Goal: Information Seeking & Learning: Get advice/opinions

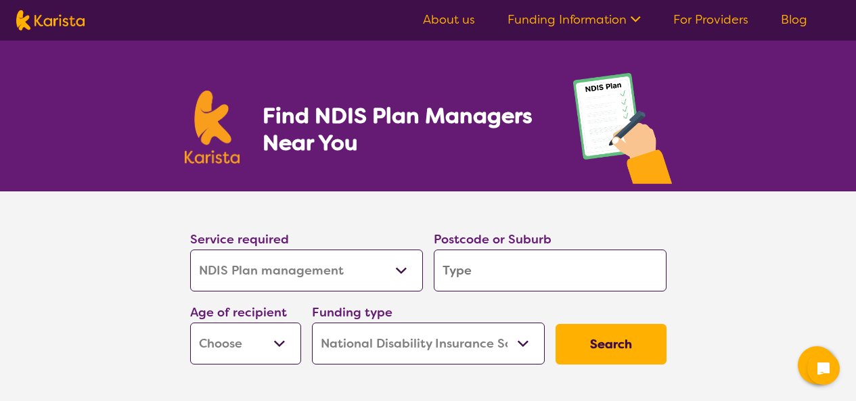
select select "NDIS Plan management"
select select "NDIS"
select select "NDIS Plan management"
select select "NDIS"
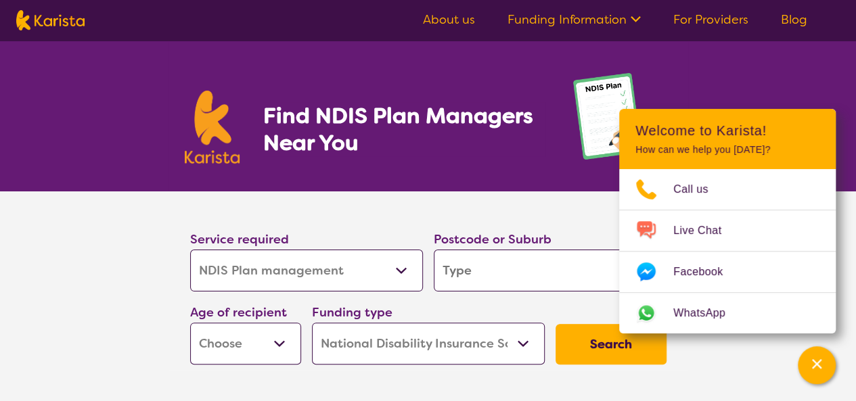
click at [453, 278] on input "search" at bounding box center [550, 271] width 233 height 42
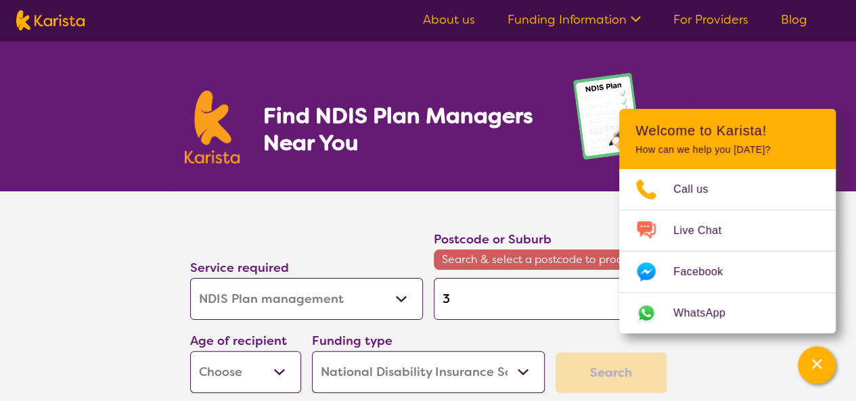
type input "3"
type input "38"
type input "381"
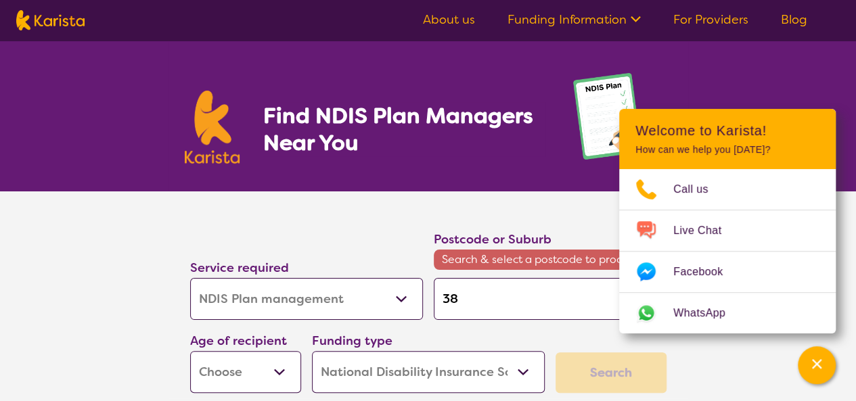
type input "381"
type input "3818"
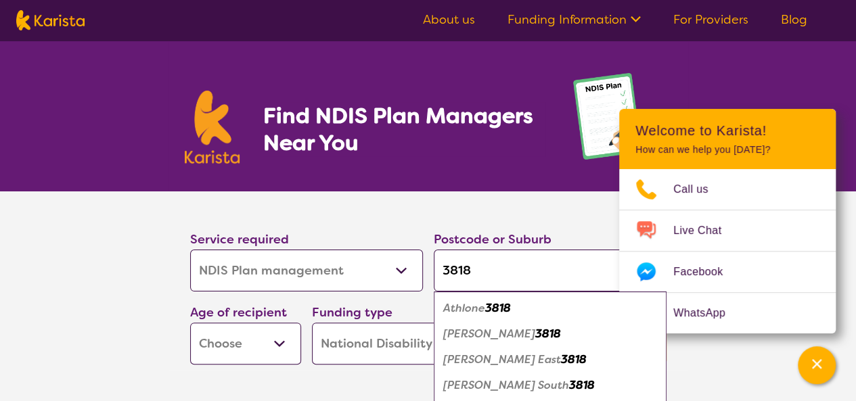
type input "3818"
click at [471, 330] on em "[PERSON_NAME]" at bounding box center [489, 334] width 92 height 14
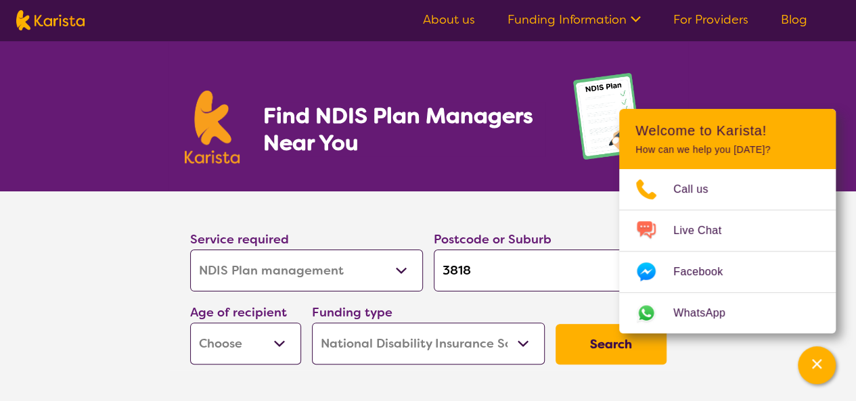
click at [280, 342] on select "Early Childhood - 0 to 9 Child - 10 to 11 Adolescent - 12 to 17 Adult - 18 to 6…" at bounding box center [245, 344] width 111 height 42
select select "AG"
click at [190, 323] on select "Early Childhood - 0 to 9 Child - 10 to 11 Adolescent - 12 to 17 Adult - 18 to 6…" at bounding box center [245, 344] width 111 height 42
select select "AG"
click at [518, 336] on select "Home Care Package (HCP) National Disability Insurance Scheme (NDIS) I don't know" at bounding box center [428, 344] width 233 height 42
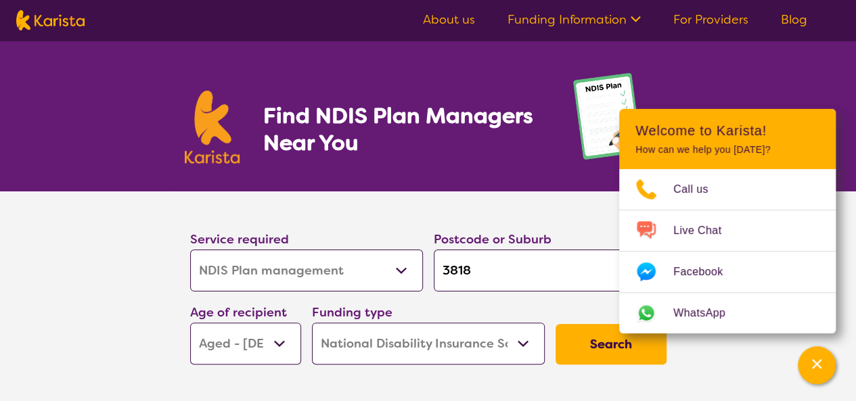
click at [466, 350] on select "Home Care Package (HCP) National Disability Insurance Scheme (NDIS) I don't know" at bounding box center [428, 344] width 233 height 42
click at [400, 267] on select "Allied Health Assistant Assessment ([MEDICAL_DATA] or [MEDICAL_DATA]) Behaviour…" at bounding box center [306, 271] width 233 height 42
click at [585, 337] on button "Search" at bounding box center [611, 344] width 111 height 41
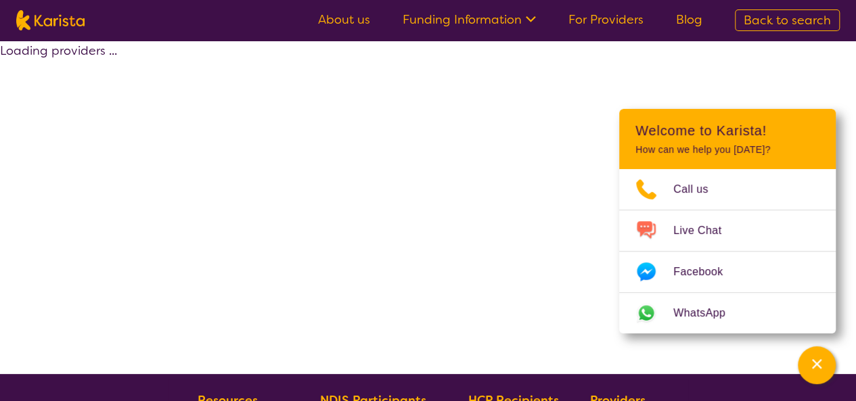
select select "by_score"
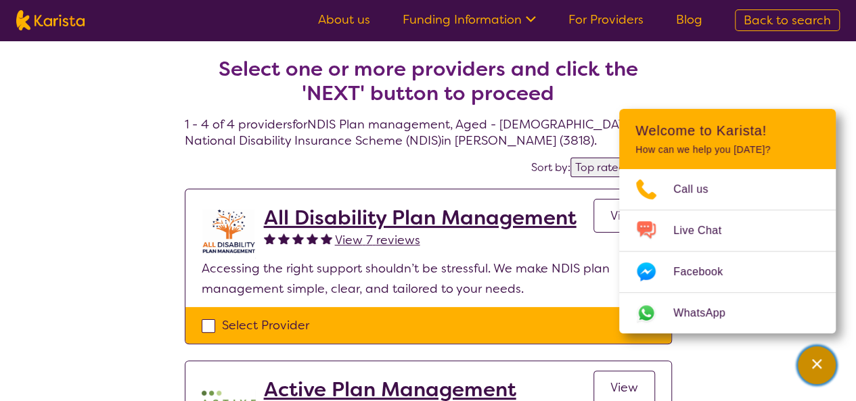
click at [819, 368] on icon "Channel Menu" at bounding box center [816, 363] width 9 height 9
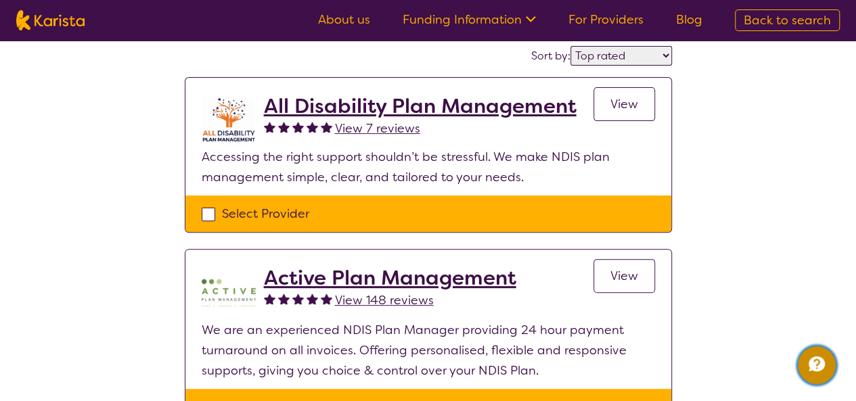
scroll to position [115, 0]
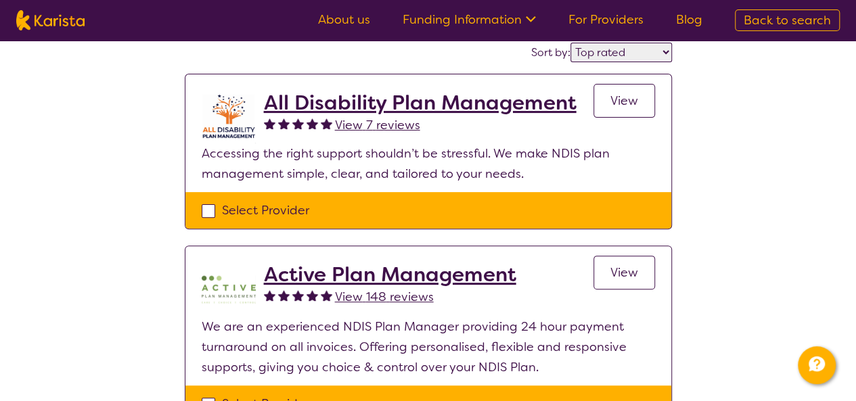
click at [375, 300] on span "View 148 reviews" at bounding box center [384, 297] width 99 height 16
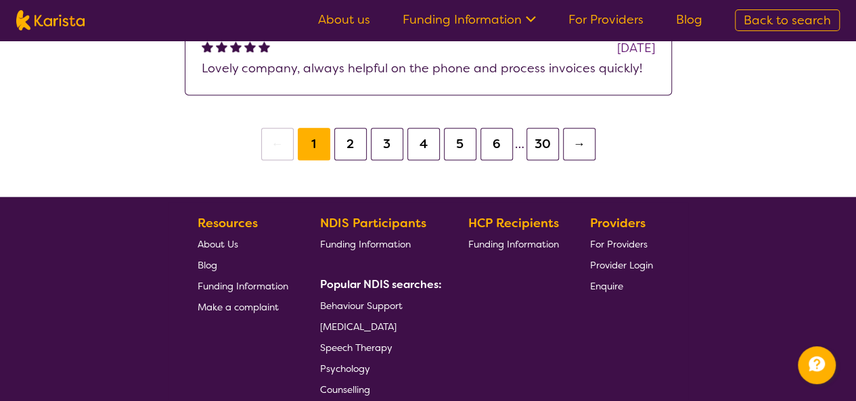
click at [347, 141] on button "2" at bounding box center [350, 144] width 32 height 32
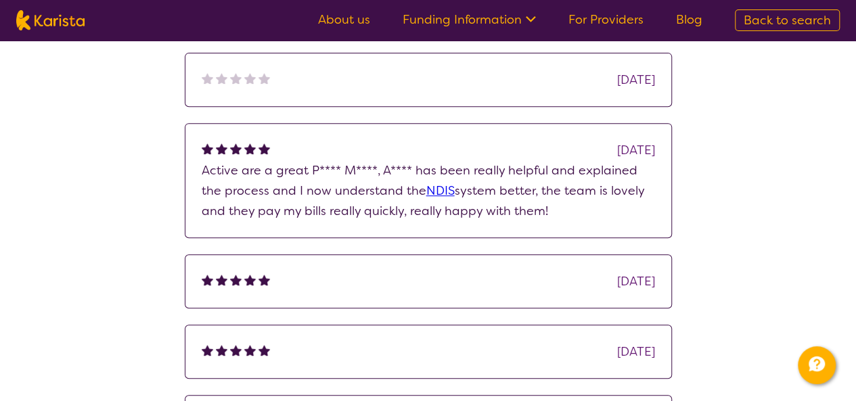
scroll to position [256, 0]
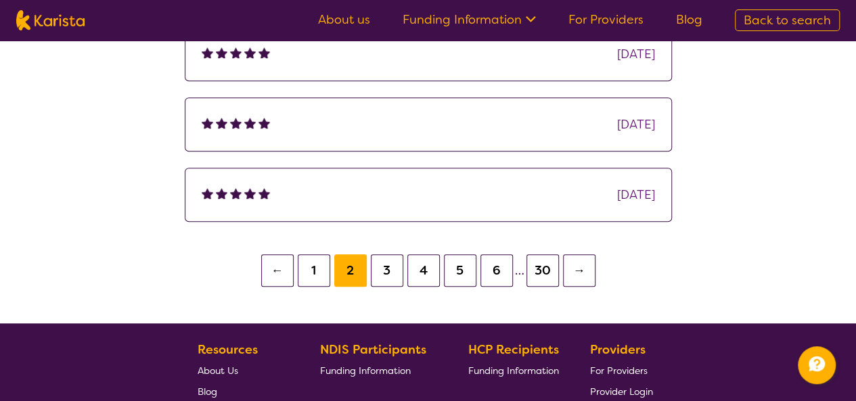
click at [378, 260] on button "3" at bounding box center [387, 270] width 32 height 32
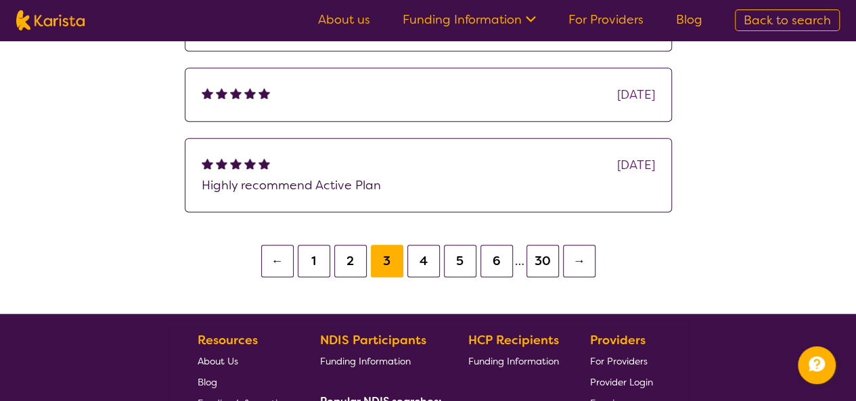
scroll to position [487, 0]
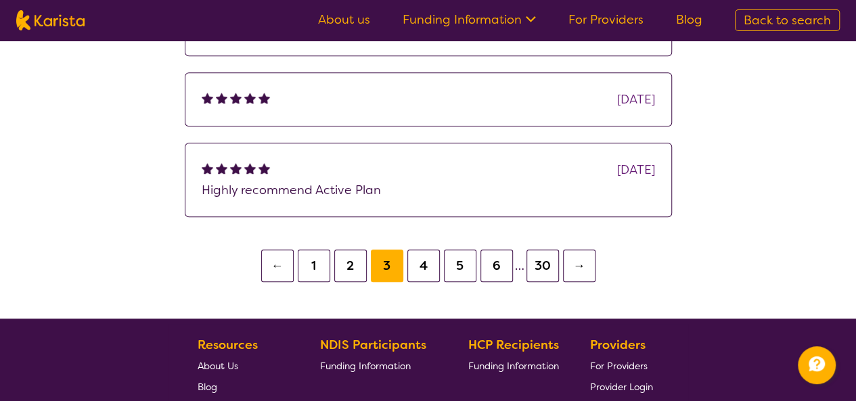
click at [419, 260] on button "4" at bounding box center [423, 266] width 32 height 32
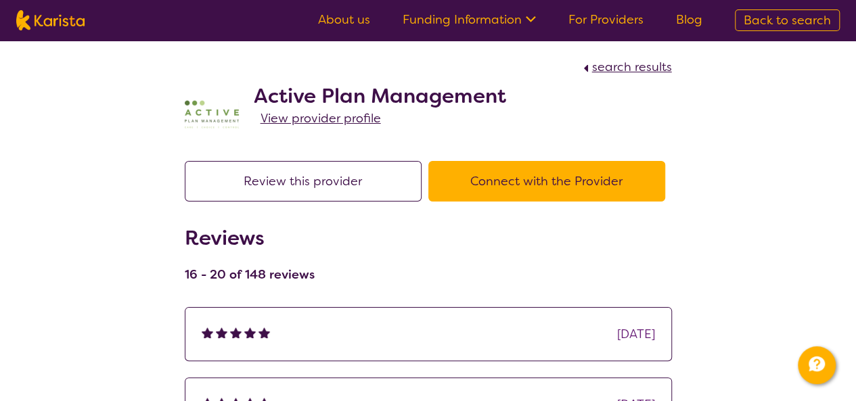
click at [301, 119] on span "View provider profile" at bounding box center [321, 118] width 120 height 16
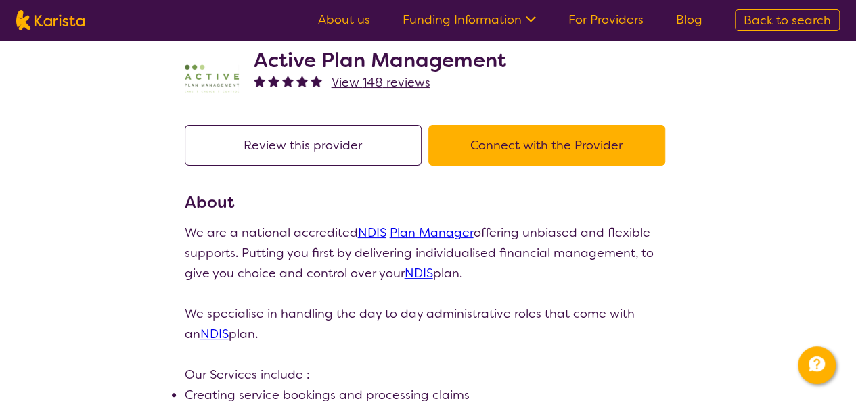
scroll to position [37, 0]
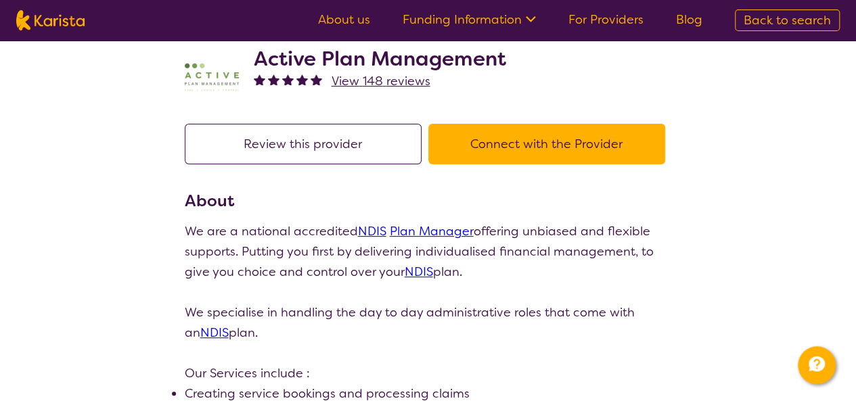
click at [545, 144] on button "Connect with the Provider" at bounding box center [546, 144] width 237 height 41
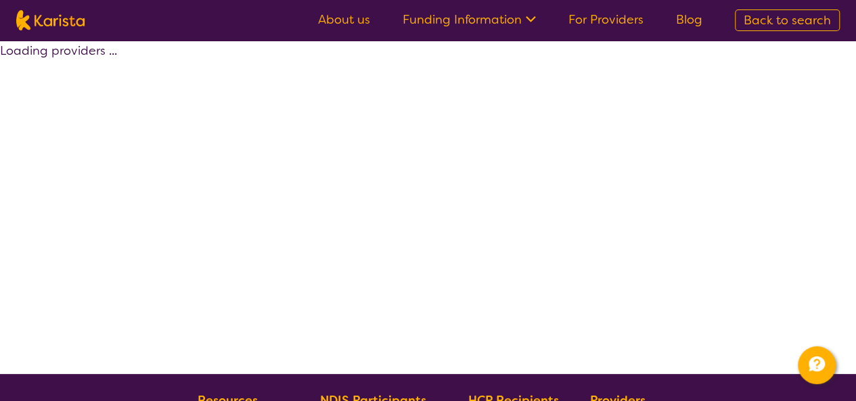
scroll to position [115, 0]
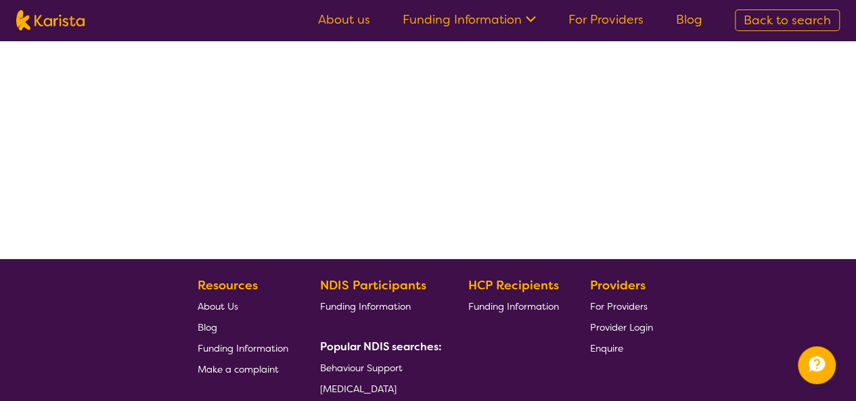
select select "by_score"
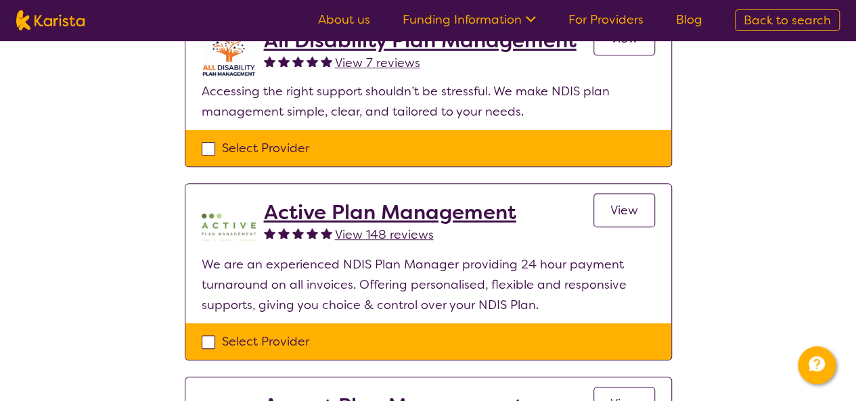
scroll to position [176, 0]
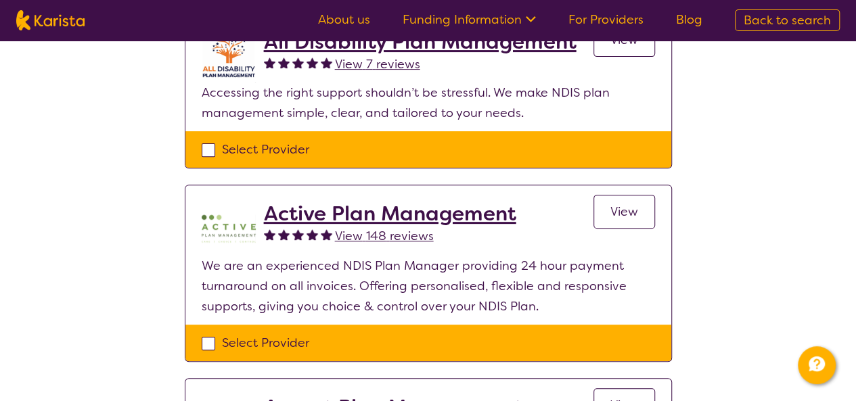
click at [621, 221] on link "View" at bounding box center [625, 212] width 62 height 34
